Goal: Transaction & Acquisition: Purchase product/service

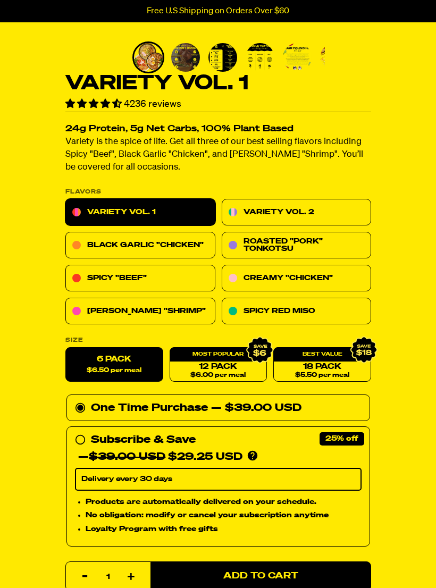
scroll to position [243, 0]
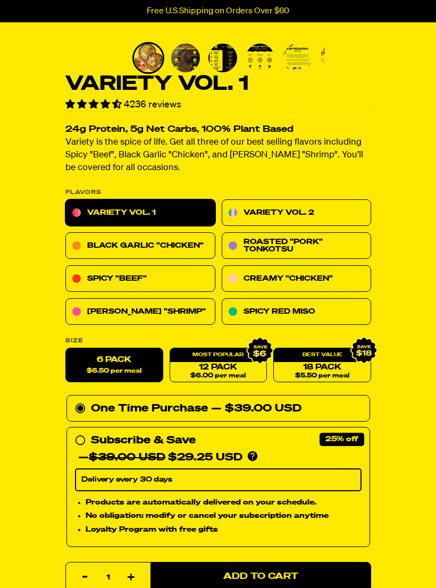
click at [331, 285] on link "Creamy "Chicken"" at bounding box center [296, 279] width 150 height 27
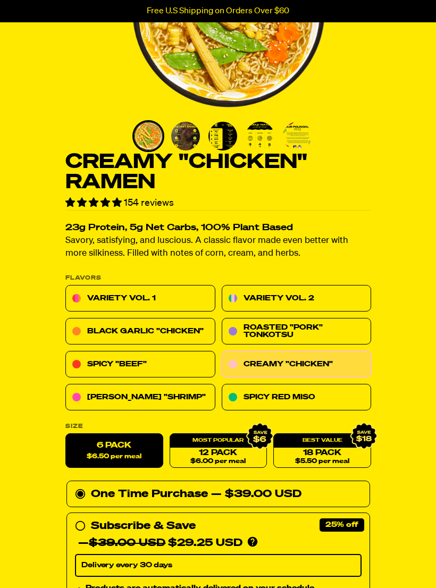
scroll to position [165, 0]
click at [342, 333] on link "Roasted "Pork" Tonkotsu" at bounding box center [296, 331] width 150 height 27
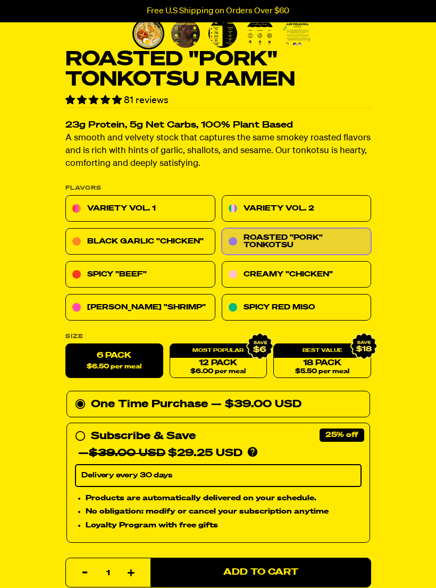
scroll to position [298, 0]
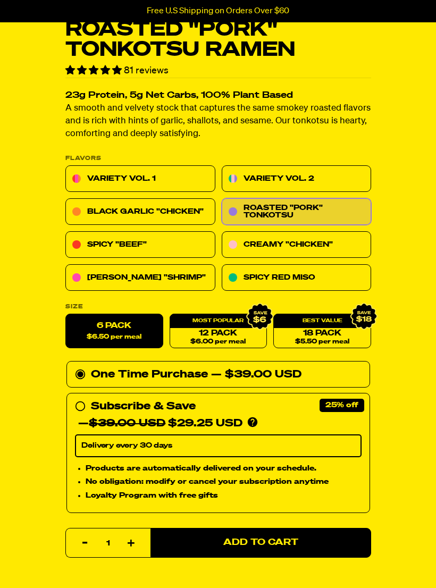
click at [141, 336] on span "$6.50 per meal" at bounding box center [114, 337] width 55 height 7
click at [66, 315] on input "6 pack $6.50 per meal" at bounding box center [65, 314] width 1 height 1
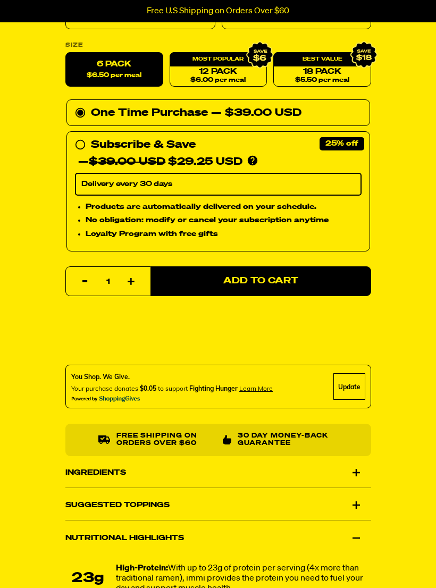
scroll to position [557, 0]
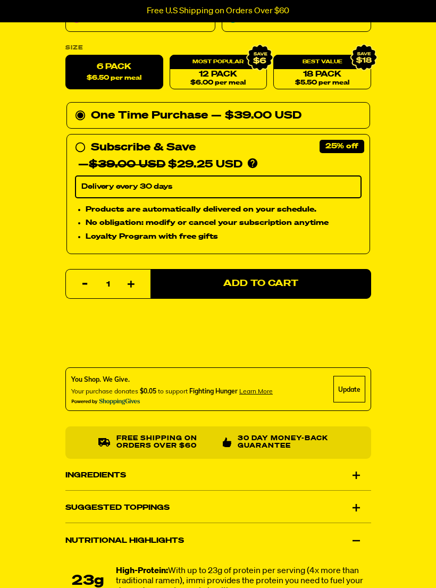
click at [24, 488] on div "Roasted "Pork" Tonkotsu Ramen 81 reviews 23g Protein, 5g Net Carbs, 100% Plant …" at bounding box center [218, 160] width 436 height 1273
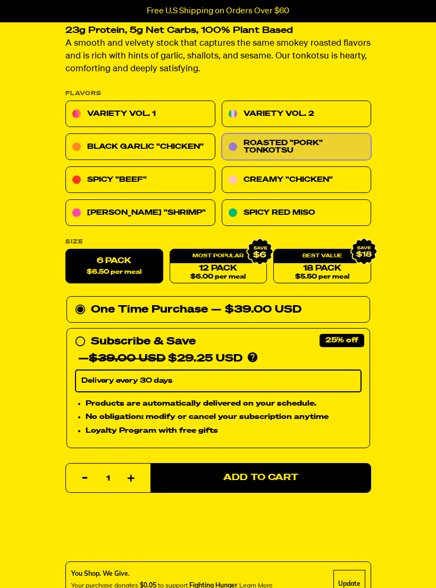
scroll to position [356, 0]
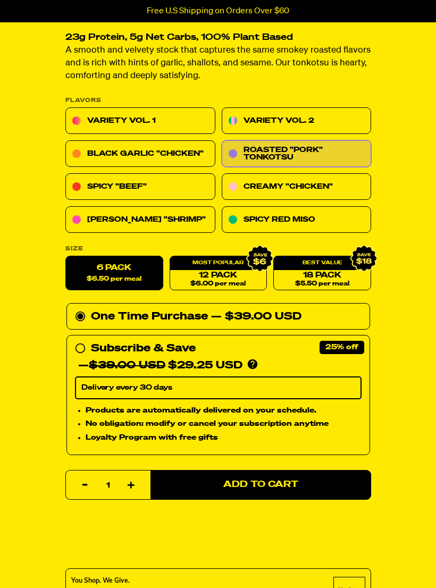
click at [191, 155] on link "Black Garlic "Chicken"" at bounding box center [140, 154] width 150 height 27
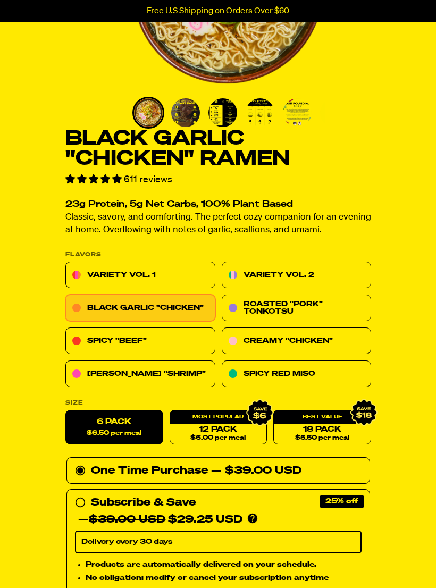
scroll to position [190, 0]
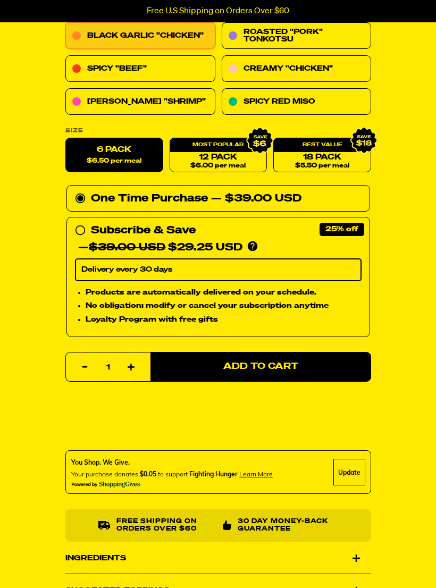
click at [304, 366] on button "Add to Cart" at bounding box center [260, 367] width 221 height 30
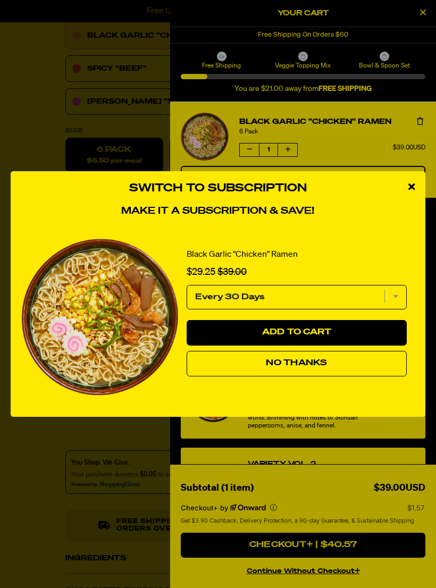
click at [345, 373] on button "No Thanks" at bounding box center [297, 364] width 220 height 26
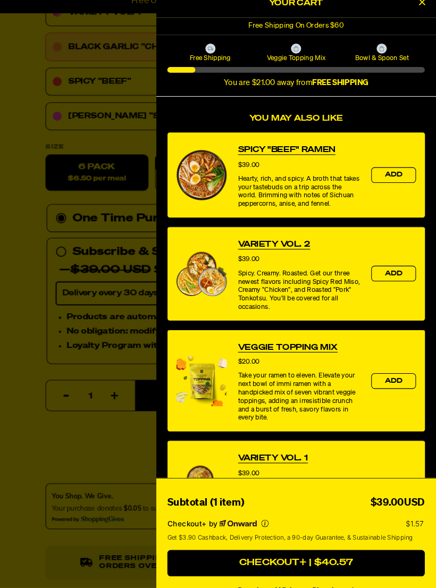
scroll to position [442, 0]
click at [387, 267] on span "Add" at bounding box center [395, 270] width 17 height 6
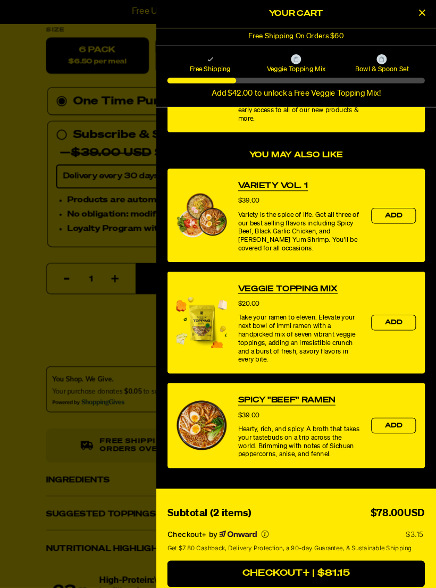
scroll to position [557, 0]
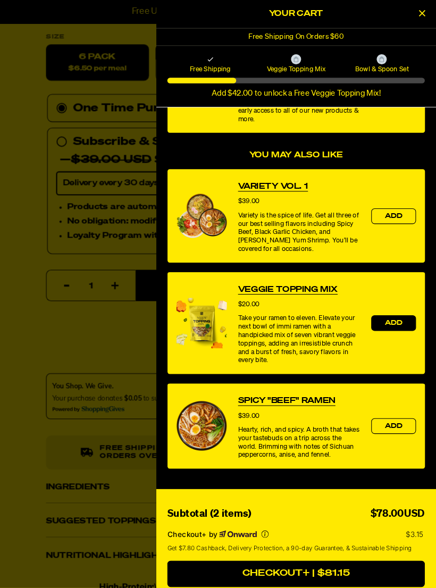
click at [387, 305] on span "Add" at bounding box center [395, 307] width 17 height 6
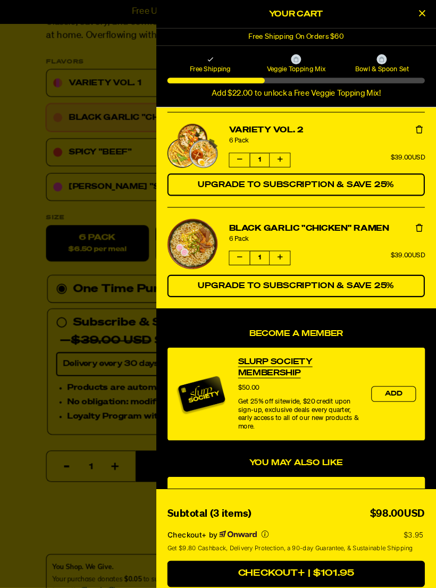
scroll to position [90, 0]
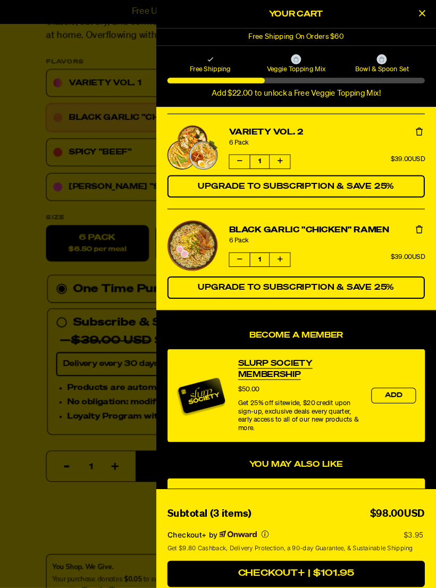
click at [247, 156] on icon "Decrease quantity of Variety Vol. 2" at bounding box center [249, 153] width 5 height 6
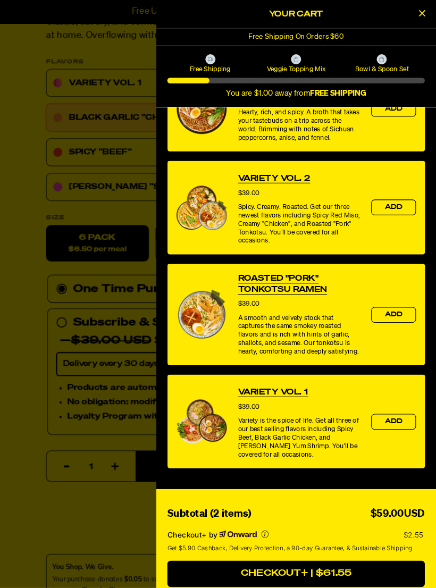
scroll to position [398, 0]
click at [387, 296] on span "Add" at bounding box center [395, 299] width 17 height 6
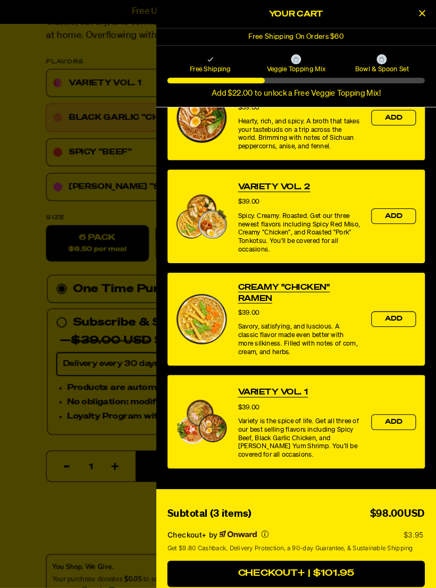
scroll to position [485, 0]
click at [387, 300] on span "Add" at bounding box center [395, 303] width 17 height 6
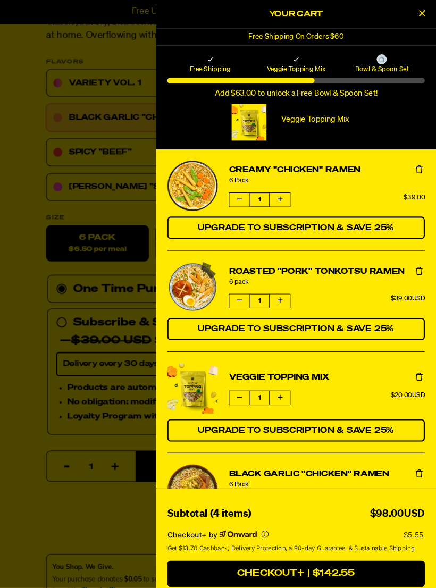
click at [365, 401] on button "Upgrade to Subscription & Save 25%" at bounding box center [303, 408] width 245 height 21
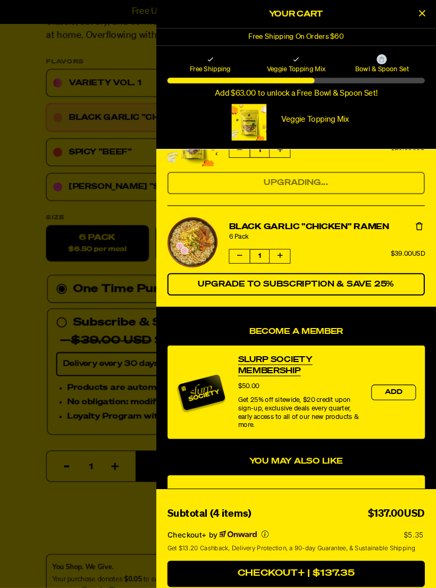
select select "Every 30 Days"
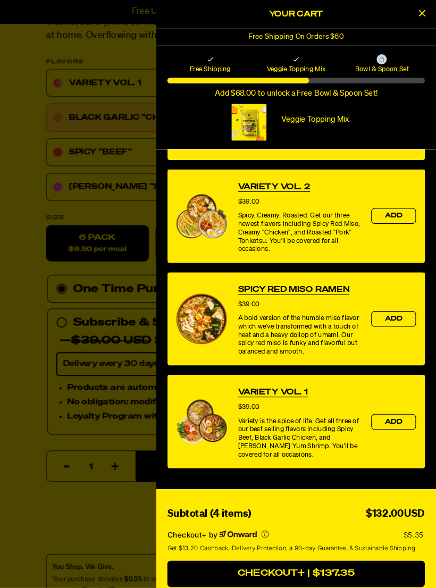
scroll to position [622, 0]
click at [7, 508] on div at bounding box center [218, 294] width 436 height 588
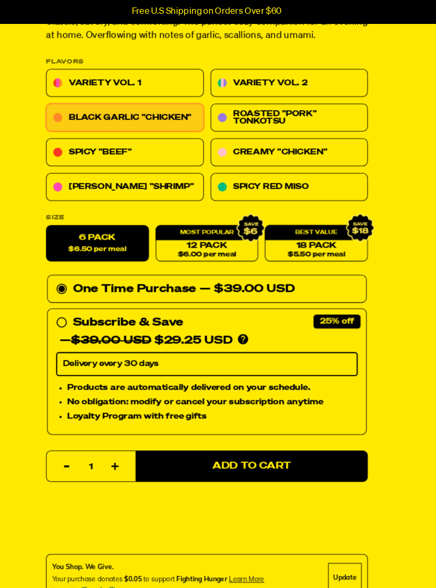
click at [319, 76] on link "Variety Vol. 2" at bounding box center [296, 79] width 150 height 27
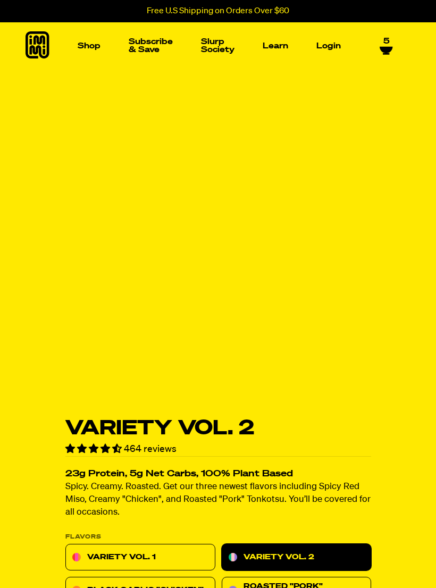
select select "Every 30 Days"
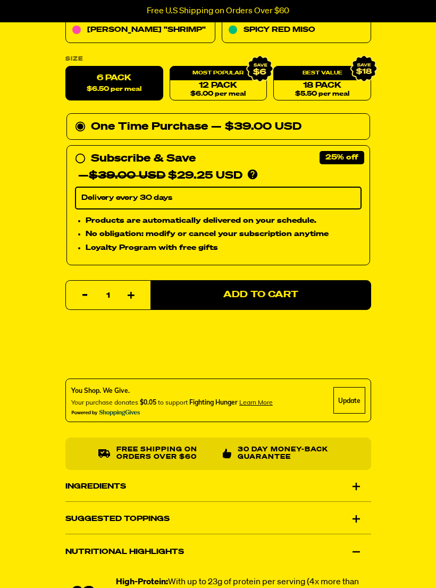
scroll to position [526, 0]
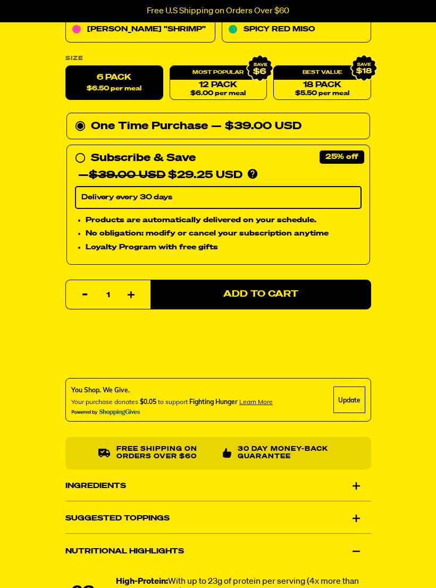
click at [344, 298] on button "Add to Cart" at bounding box center [260, 295] width 221 height 30
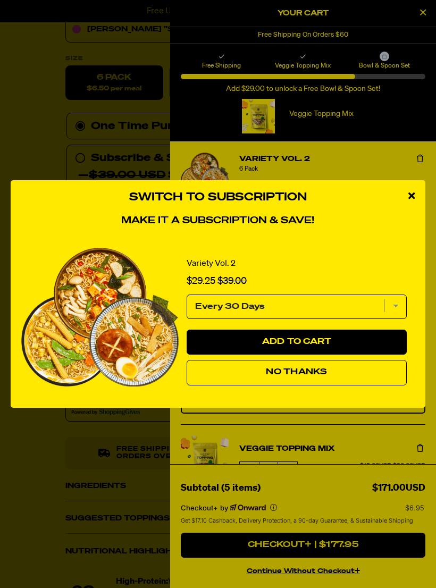
click at [336, 385] on button "No Thanks" at bounding box center [297, 373] width 220 height 26
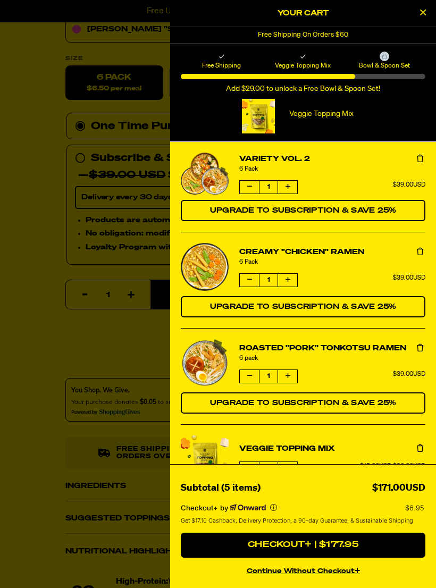
click at [327, 558] on button "Checkout+ | $177.95" at bounding box center [303, 546] width 245 height 26
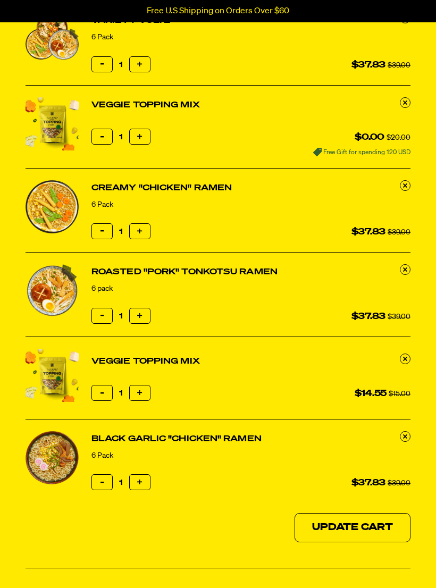
scroll to position [120, 0]
click at [100, 234] on button "Reduce item quantity by one" at bounding box center [101, 232] width 21 height 16
click at [99, 234] on button "Reduce item quantity by one" at bounding box center [101, 231] width 21 height 16
click at [98, 234] on button "Reduce item quantity by one" at bounding box center [101, 231] width 21 height 16
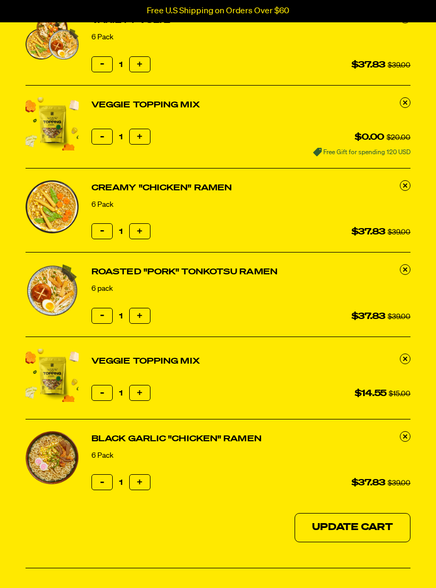
click at [98, 232] on button "Reduce item quantity by one" at bounding box center [101, 231] width 21 height 16
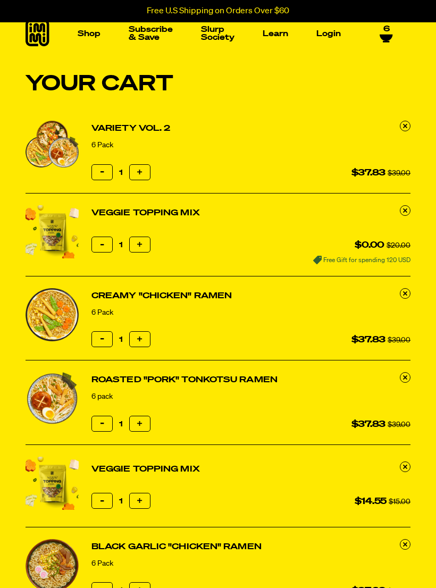
scroll to position [0, 0]
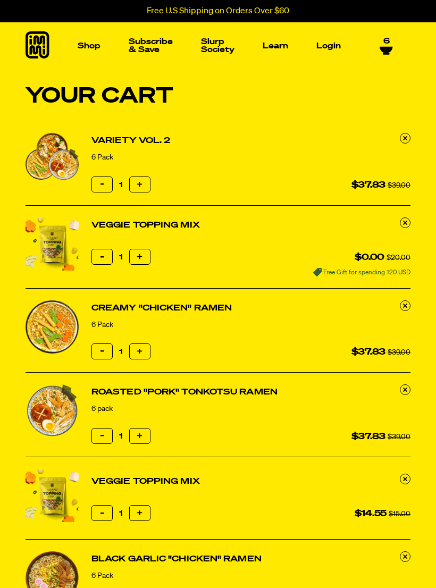
click at [381, 47] on icon at bounding box center [386, 50] width 13 height 6
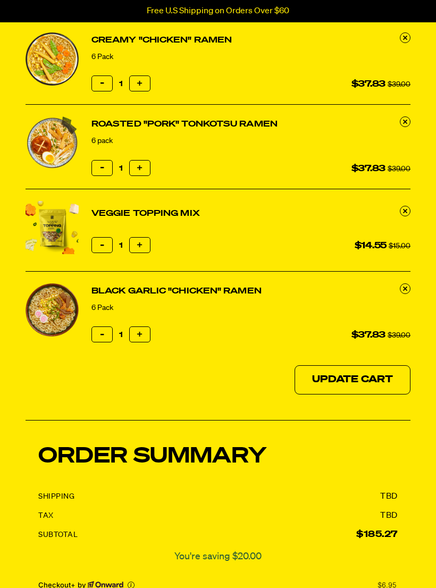
scroll to position [269, 0]
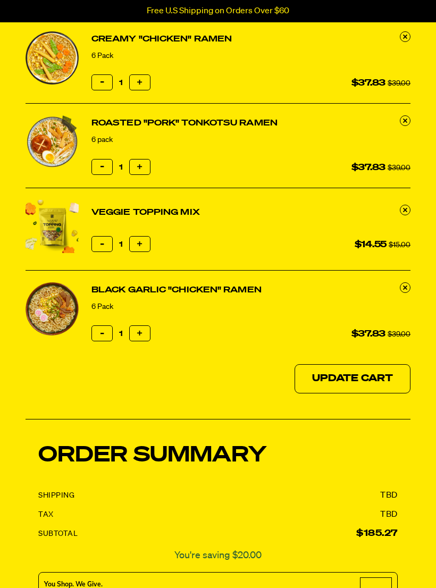
click at [407, 212] on link at bounding box center [405, 210] width 11 height 11
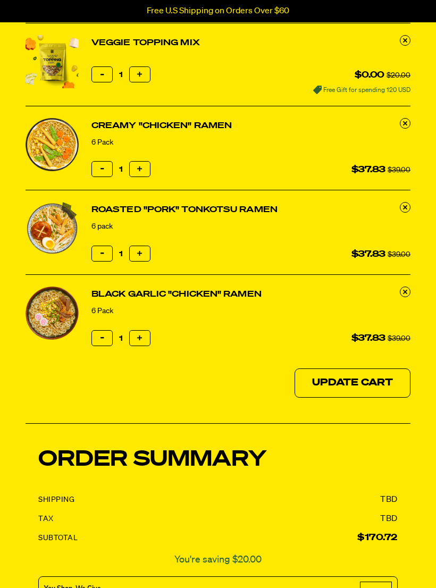
scroll to position [181, 0]
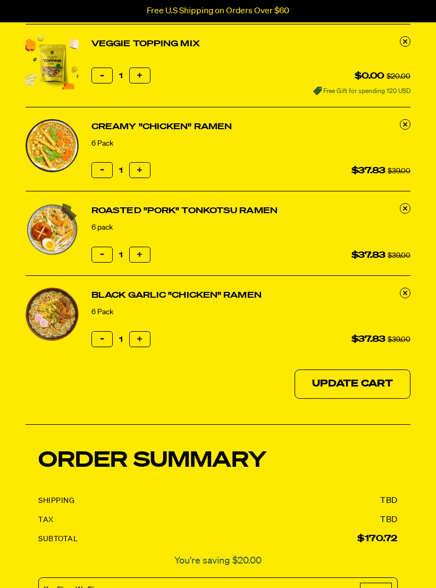
click at [402, 127] on link at bounding box center [405, 124] width 11 height 11
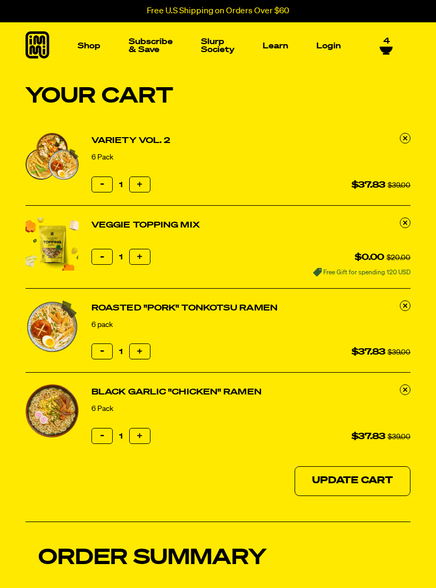
click at [407, 305] on link at bounding box center [405, 305] width 11 height 11
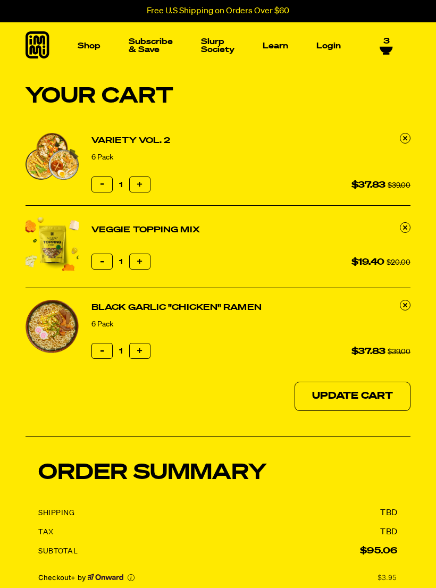
click at [409, 304] on link at bounding box center [405, 305] width 11 height 11
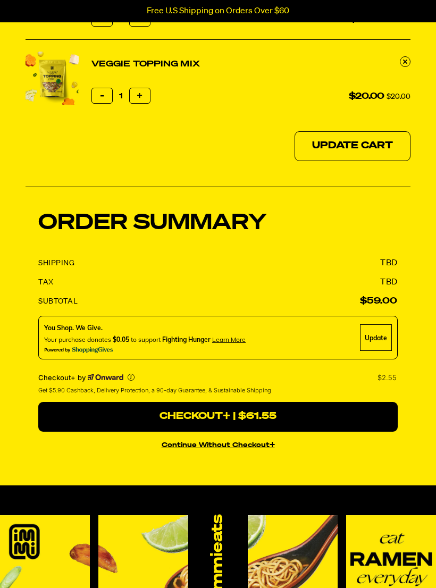
scroll to position [173, 0]
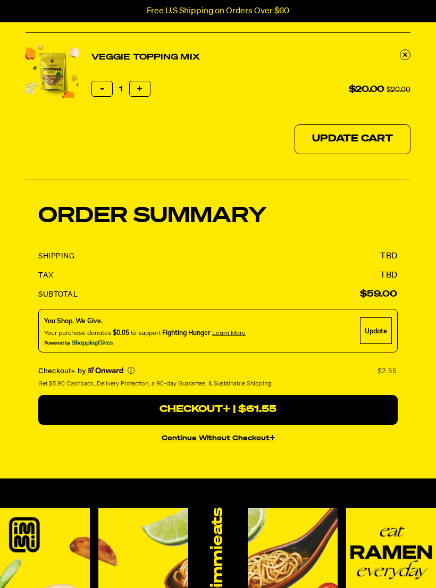
click at [389, 326] on div "Update" at bounding box center [376, 330] width 32 height 27
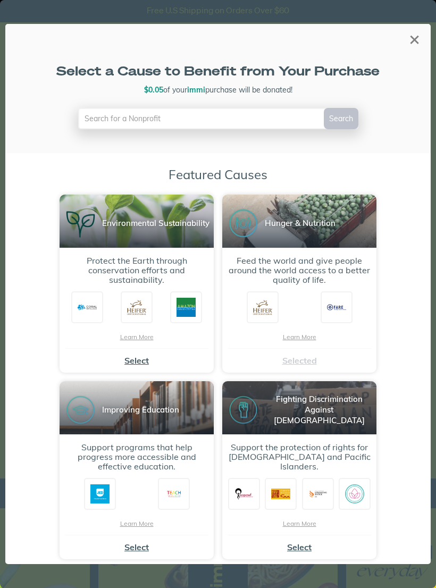
click at [415, 33] on div "×" at bounding box center [415, 39] width 20 height 20
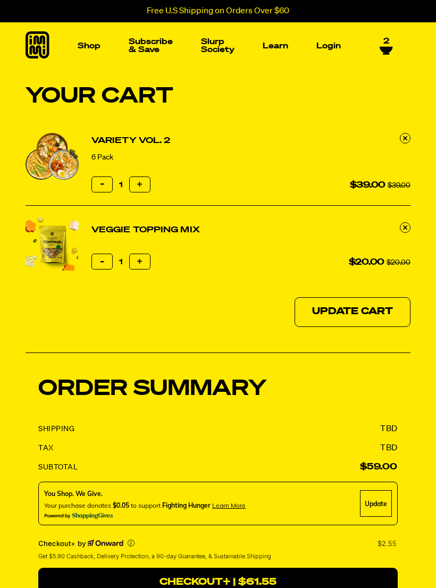
click at [143, 146] on link "Variety Vol. 2" at bounding box center [130, 140] width 79 height 13
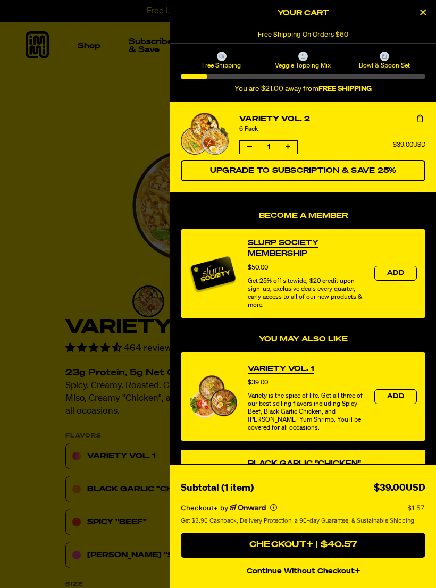
click at [208, 144] on img "View details for Variety Vol. 2" at bounding box center [205, 134] width 48 height 42
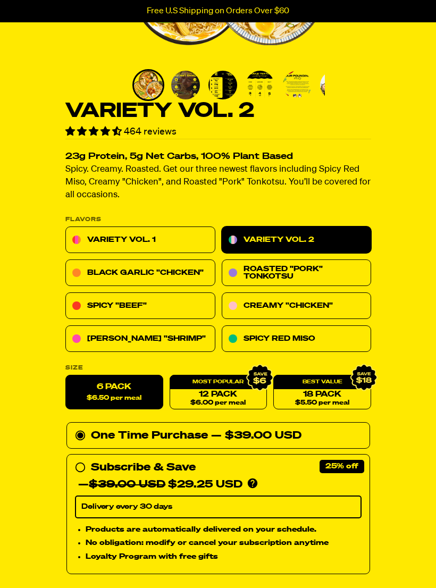
scroll to position [216, 0]
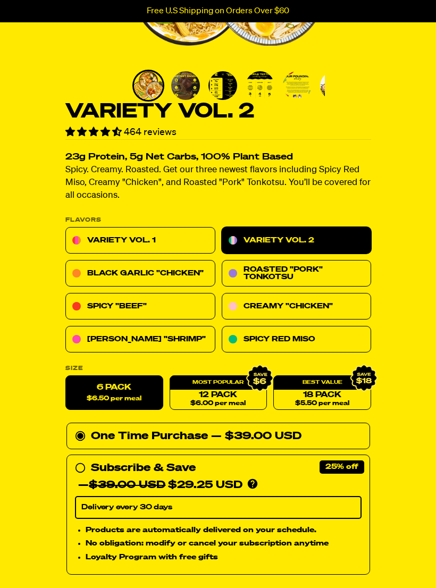
click at [7, 530] on div "Variety Vol. 2 464 reviews 23g Protein, 5g Net Carbs, 100% Plant Based Spicy. C…" at bounding box center [218, 487] width 436 height 1246
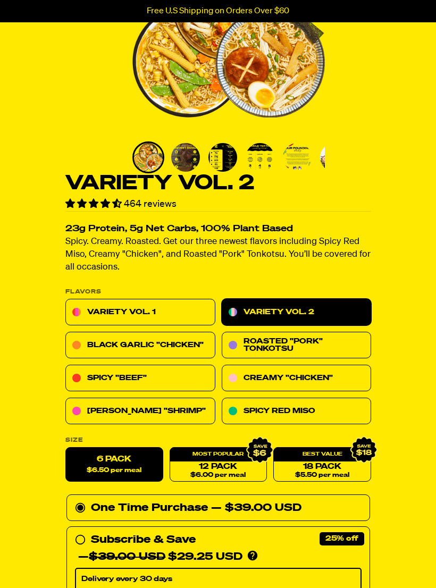
scroll to position [140, 0]
